Goal: Find specific page/section: Find specific page/section

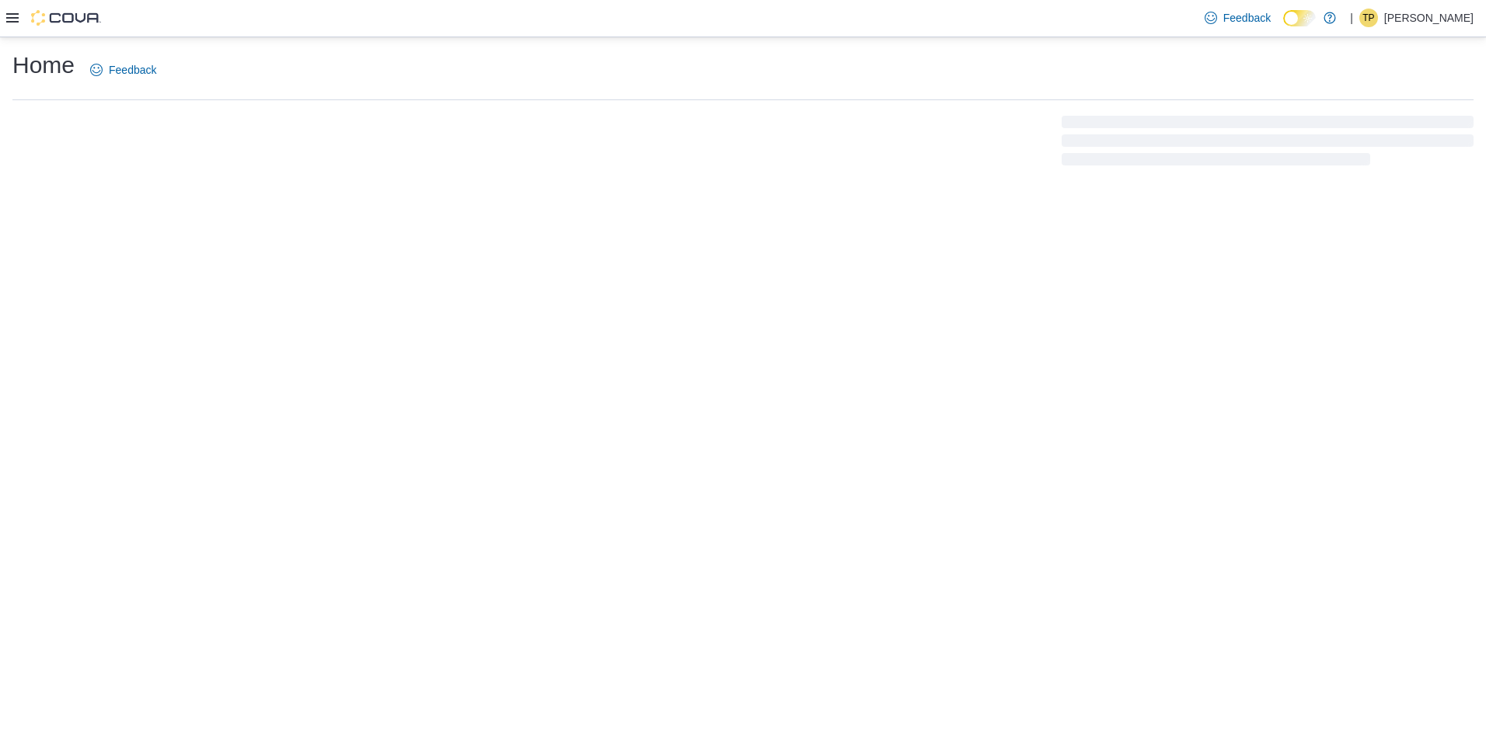
click at [15, 26] on div at bounding box center [53, 18] width 95 height 37
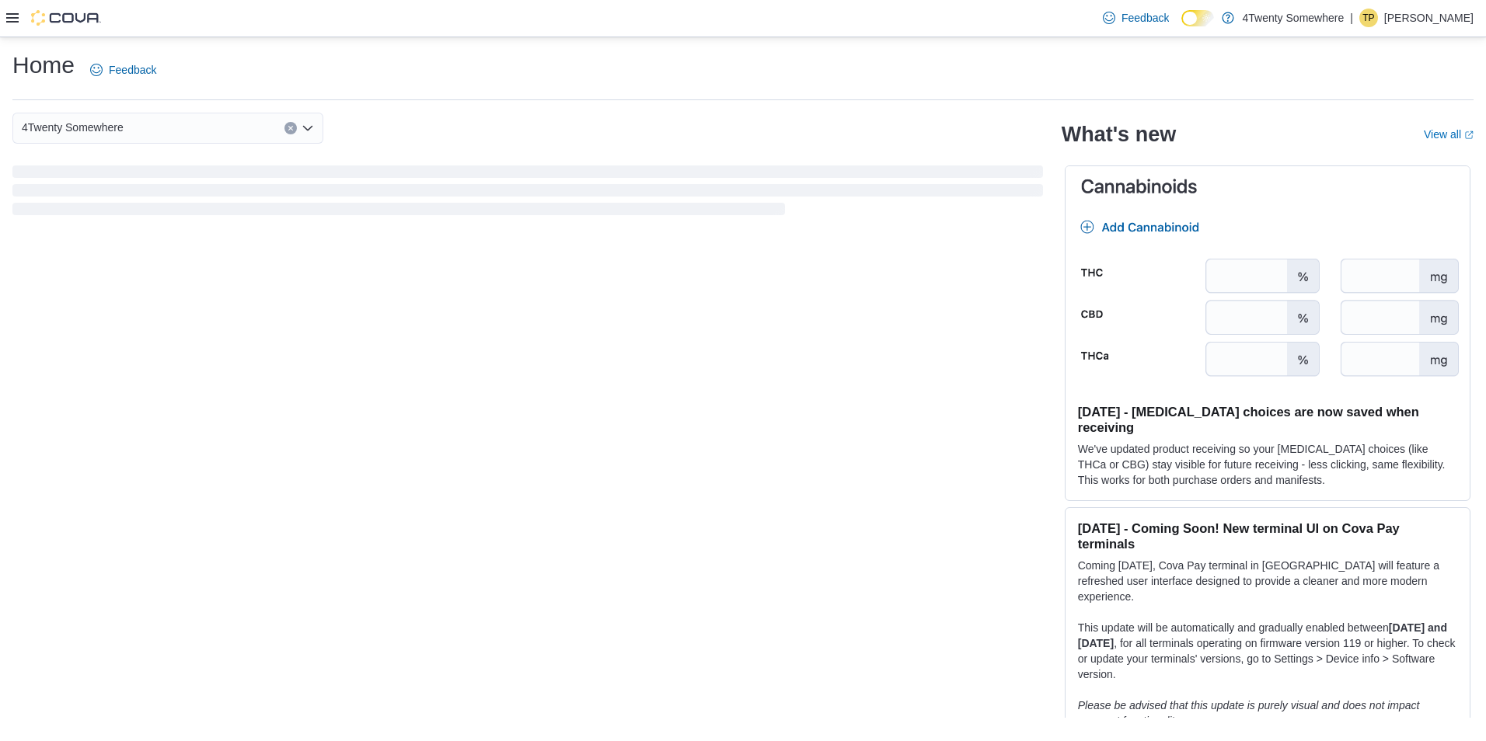
click at [10, 26] on div at bounding box center [53, 18] width 95 height 37
click at [12, 19] on icon at bounding box center [12, 17] width 12 height 9
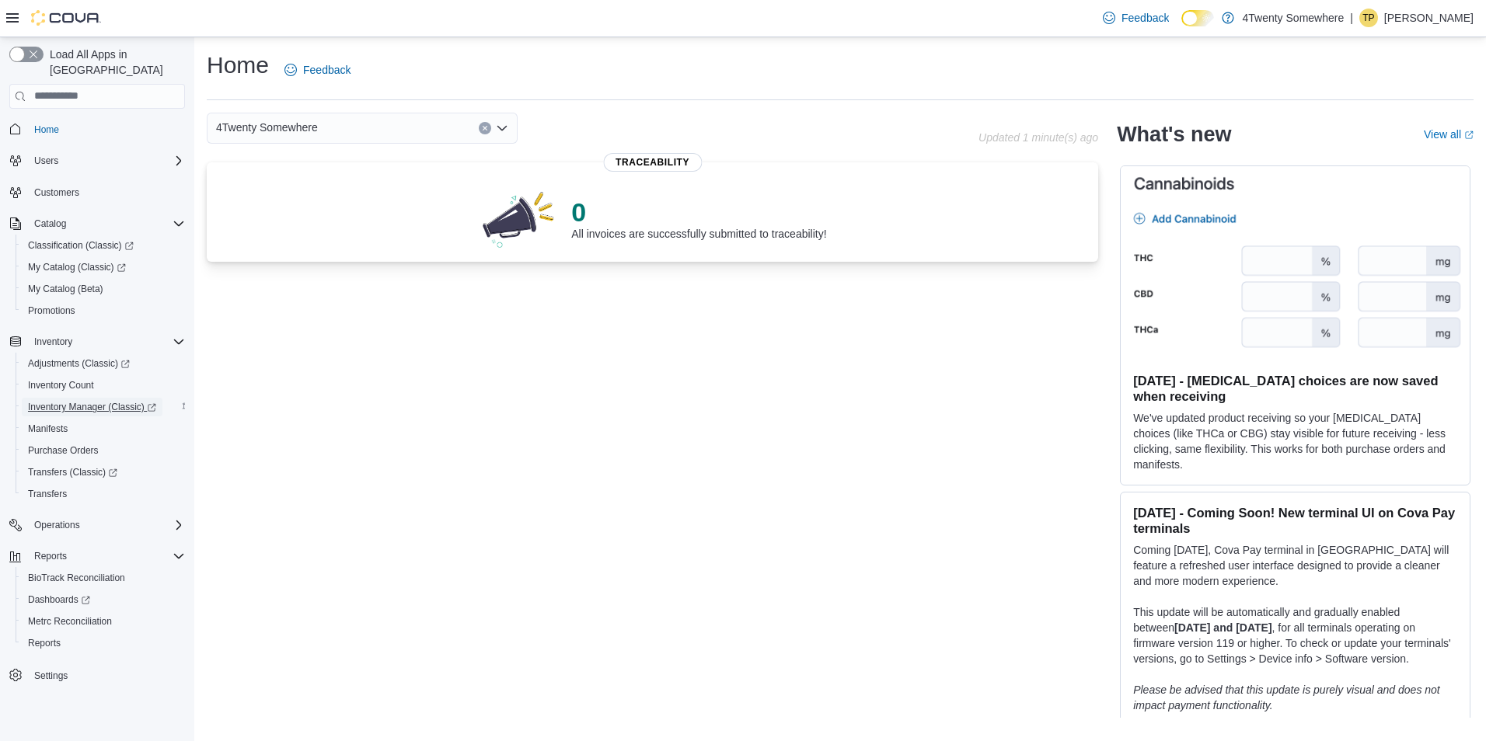
click at [75, 401] on span "Inventory Manager (Classic)" at bounding box center [92, 407] width 128 height 12
